Goal: Register for event/course

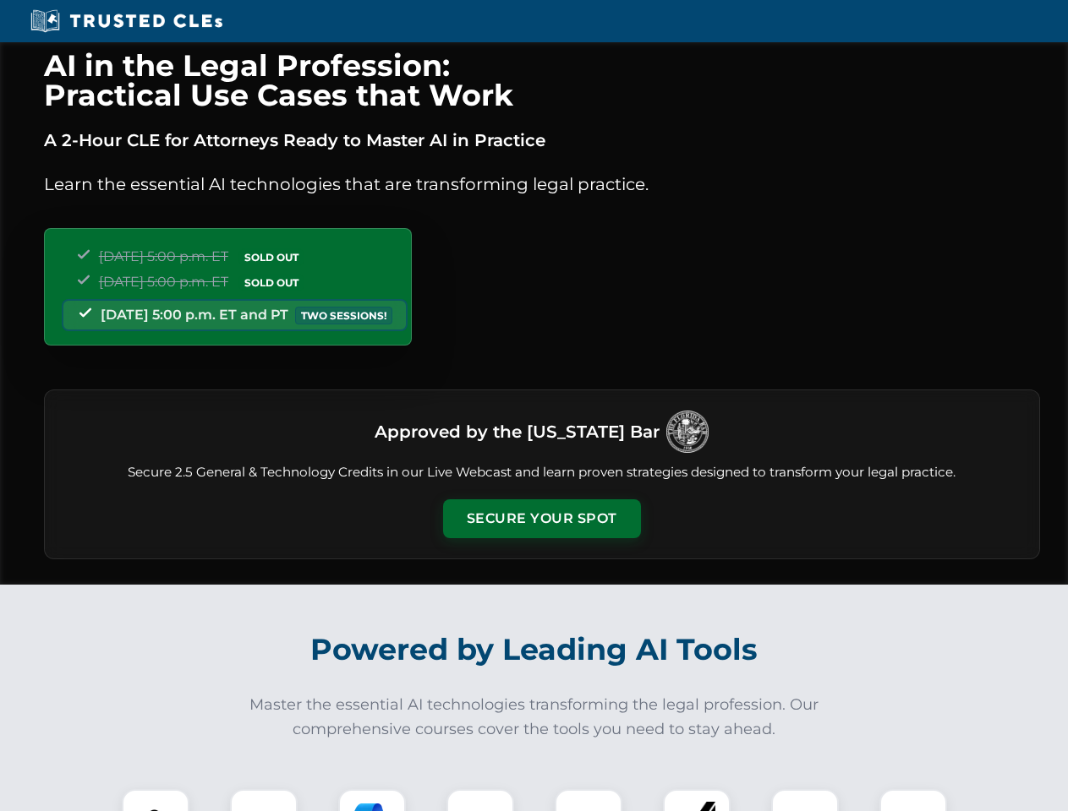
click at [541, 519] on button "Secure Your Spot" at bounding box center [542, 519] width 198 height 39
click at [156, 800] on img at bounding box center [155, 823] width 49 height 49
